Goal: Transaction & Acquisition: Download file/media

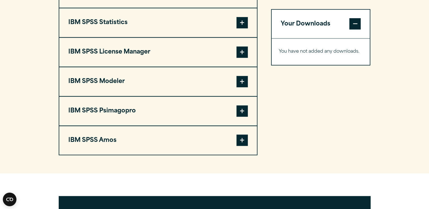
scroll to position [474, 0]
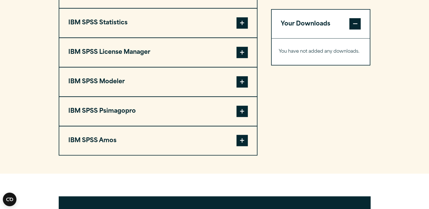
click at [243, 146] on span at bounding box center [242, 140] width 11 height 11
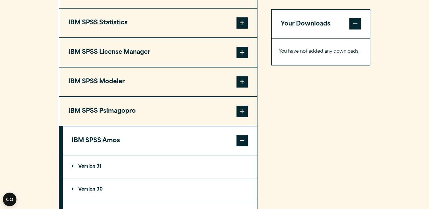
click at [72, 169] on p "Version 31" at bounding box center [87, 167] width 30 height 5
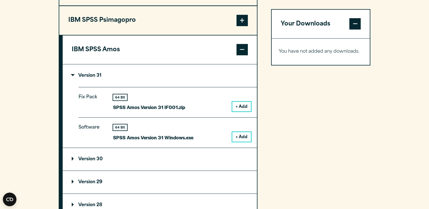
scroll to position [564, 0]
click at [244, 142] on button "+ Add" at bounding box center [241, 137] width 19 height 10
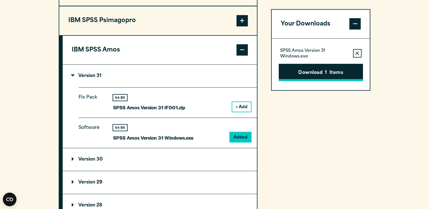
click at [333, 70] on button "Download 1 Items" at bounding box center [321, 73] width 84 height 18
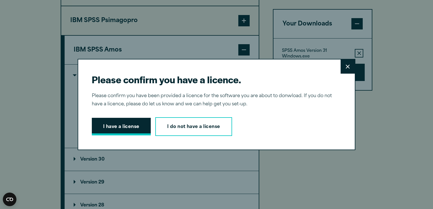
click at [129, 127] on button "I have a license" at bounding box center [121, 127] width 59 height 18
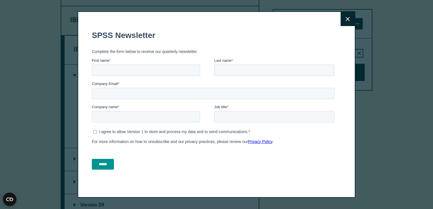
click at [348, 16] on button "Close" at bounding box center [348, 19] width 14 height 14
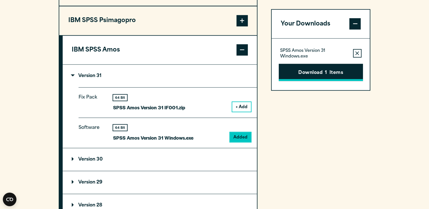
click at [311, 76] on button "Download 1 Items" at bounding box center [321, 73] width 84 height 18
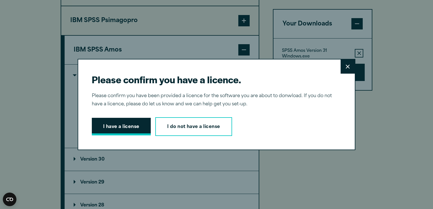
click at [129, 123] on button "I have a license" at bounding box center [121, 127] width 59 height 18
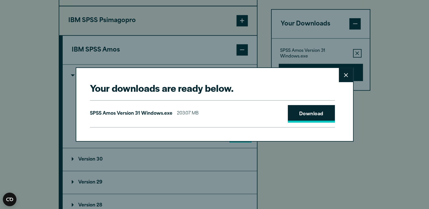
click at [310, 112] on link "Download" at bounding box center [311, 114] width 47 height 18
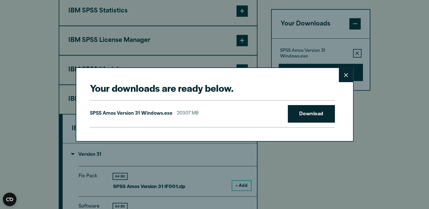
scroll to position [484, 0]
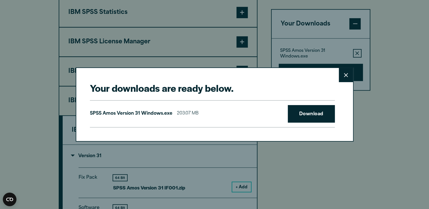
click at [348, 77] on button "Close" at bounding box center [346, 75] width 14 height 14
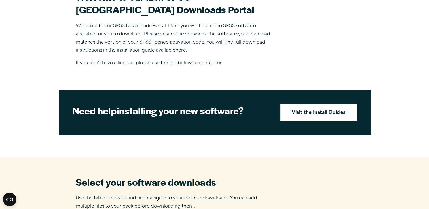
scroll to position [129, 0]
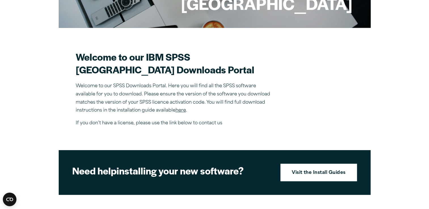
click at [181, 113] on link "here" at bounding box center [181, 110] width 10 height 5
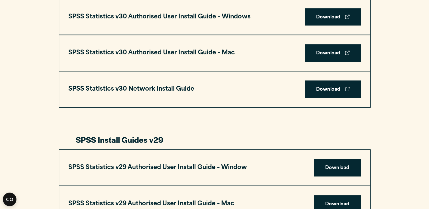
scroll to position [441, 0]
